Goal: Information Seeking & Learning: Understand process/instructions

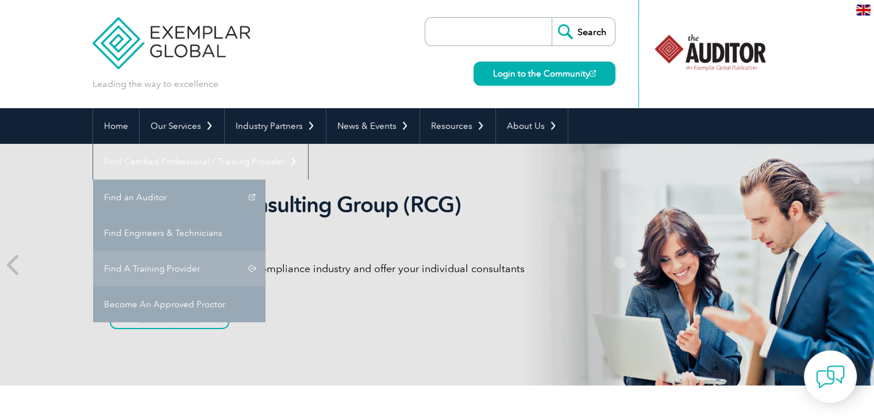
click at [265, 251] on link "Find A Training Provider" at bounding box center [179, 269] width 172 height 36
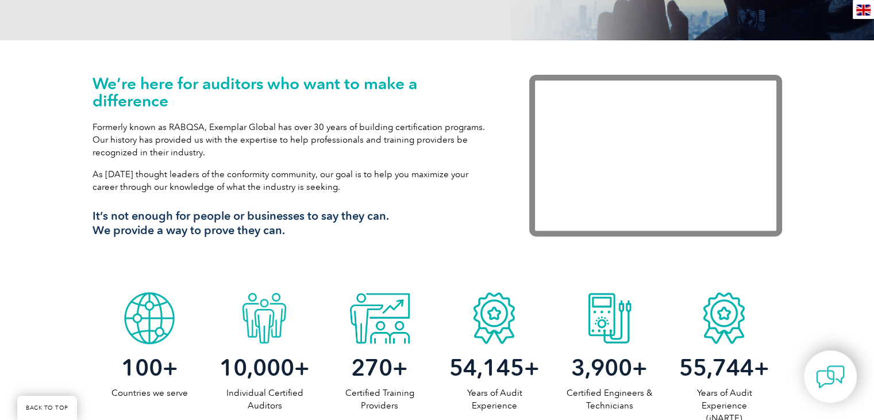
scroll to position [632, 0]
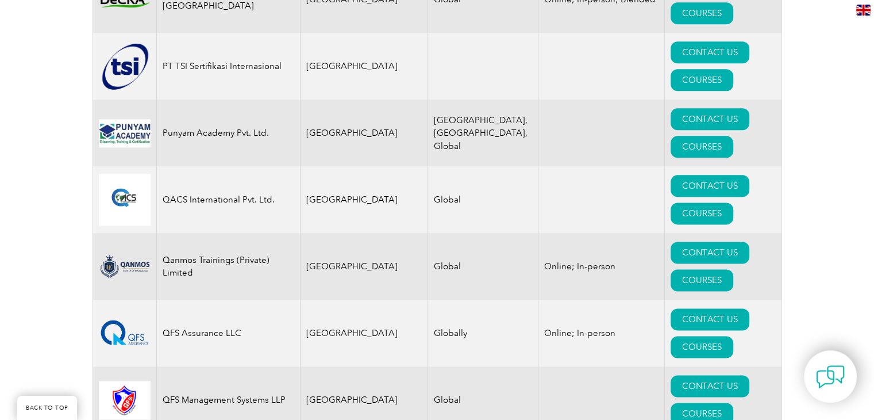
scroll to position [14856, 0]
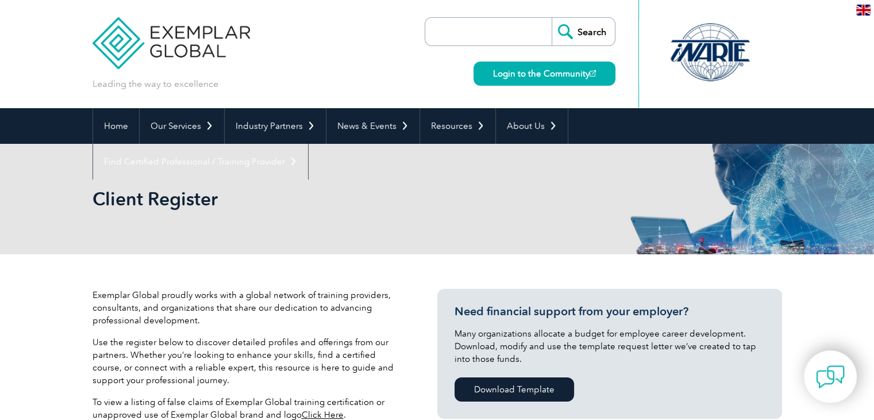
scroll to position [345, 0]
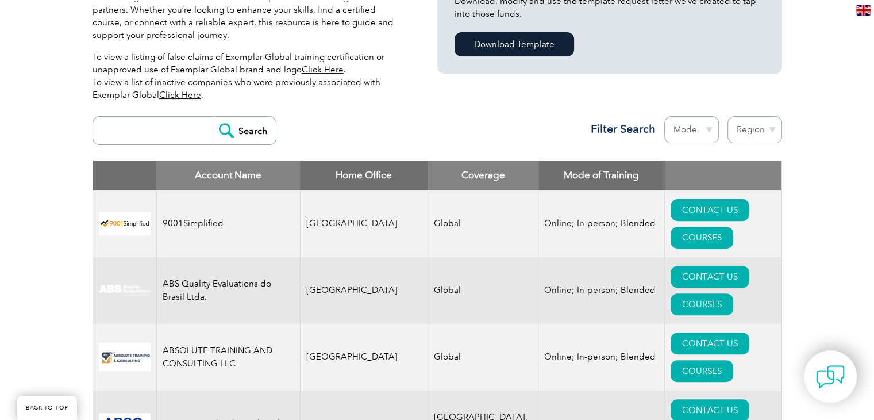
click at [742, 116] on select "Region Australia Bahrain Bangladesh Brazil Canada Colombia Dominican Republic E…" at bounding box center [755, 129] width 55 height 27
click at [704, 116] on select "Mode Online In-person Blended" at bounding box center [691, 129] width 55 height 27
click at [750, 116] on select "Region Australia Bahrain Bangladesh Brazil Canada Colombia Dominican Republic E…" at bounding box center [755, 129] width 55 height 27
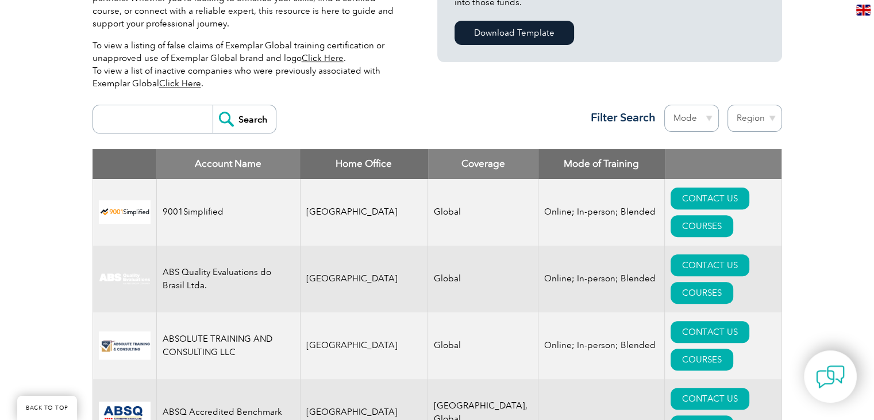
select select "Panama"
click at [728, 105] on select "Region Australia Bahrain Bangladesh Brazil Canada Colombia Dominican Republic E…" at bounding box center [755, 118] width 55 height 27
click at [768, 116] on select "Region Australia Bahrain Bangladesh Brazil Canada Colombia Dominican Republic E…" at bounding box center [755, 118] width 55 height 27
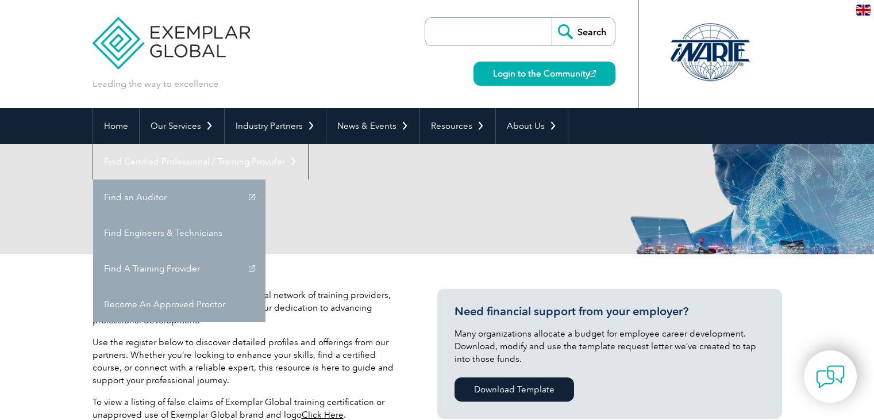
select select "Panama"
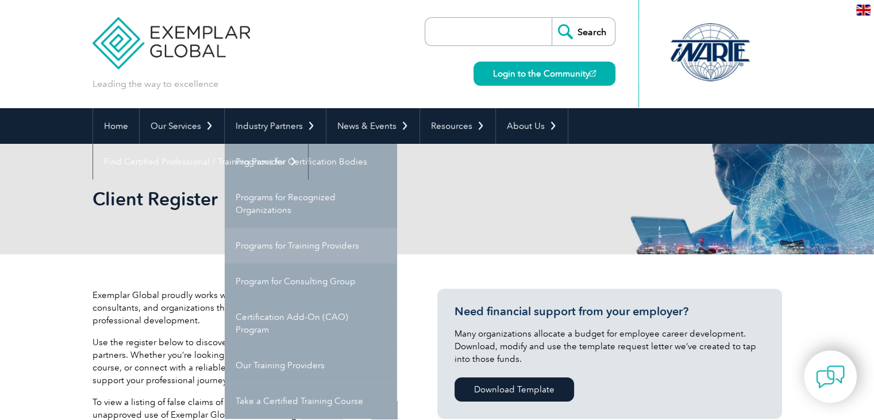
click at [295, 242] on link "Programs for Training Providers" at bounding box center [311, 246] width 172 height 36
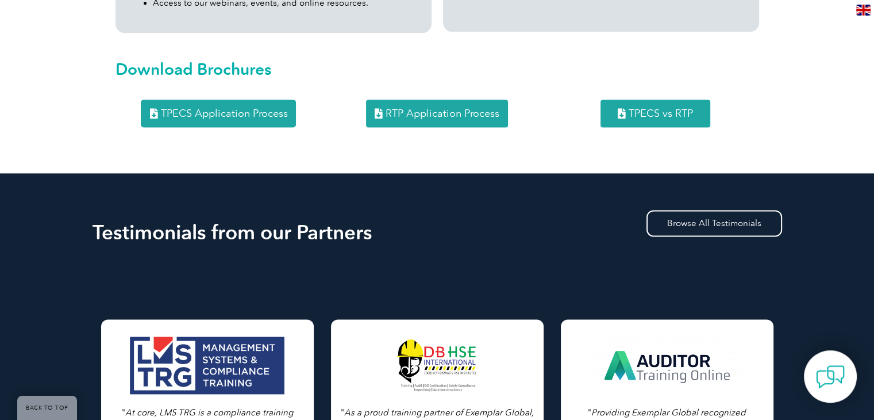
scroll to position [1424, 0]
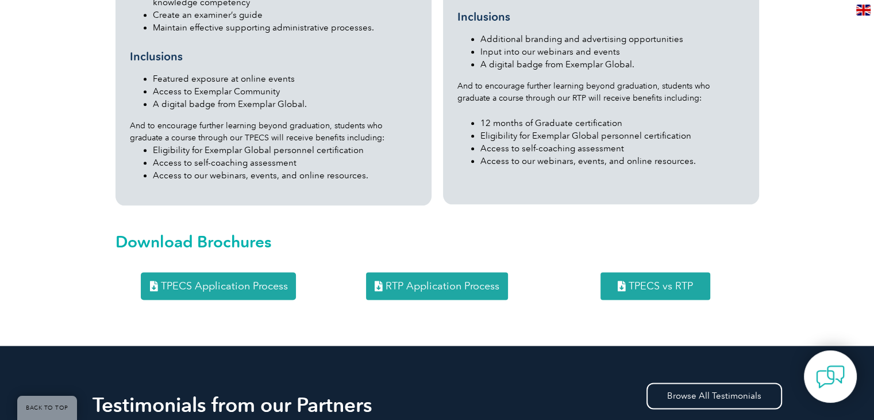
click at [446, 272] on link "RTP Application Process" at bounding box center [437, 286] width 142 height 28
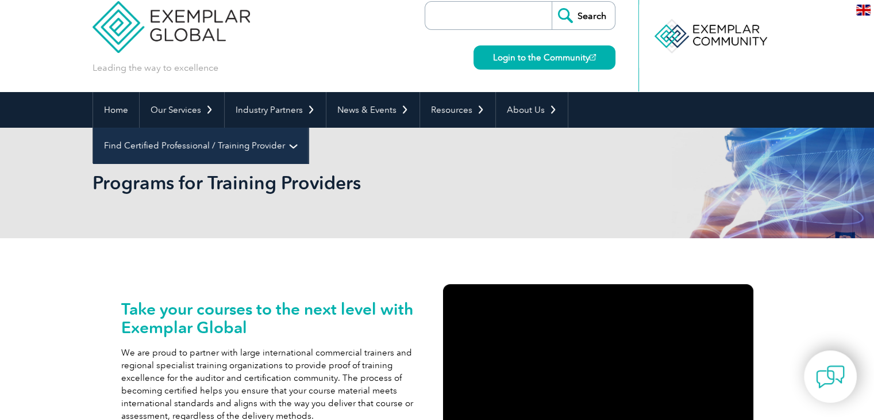
scroll to position [0, 0]
